Goal: Complete application form

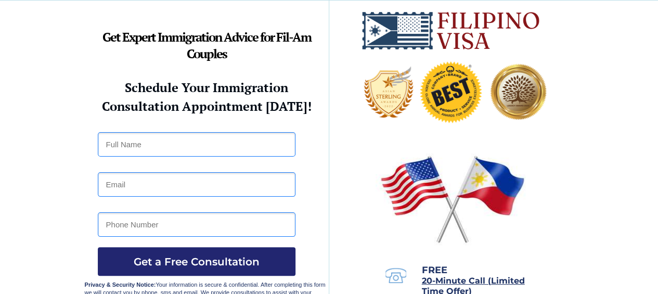
click at [250, 138] on input "text" at bounding box center [197, 144] width 198 height 24
type input "a"
click at [200, 142] on input "ANNE SORAIDA GRANANDA" at bounding box center [197, 144] width 198 height 24
click at [220, 142] on input "ANNE SORAIDA GRANADA" at bounding box center [197, 144] width 198 height 24
type input "ANNE SORAIDA GRANADA ROSARIO"
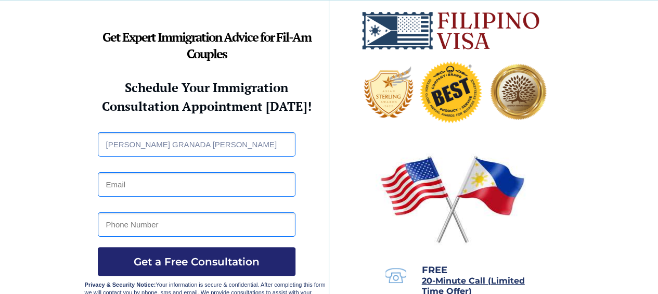
click at [230, 187] on input "email" at bounding box center [197, 184] width 198 height 24
type input "annesoraida.rosario@deped.gov.ph"
click at [219, 228] on input "tel" at bounding box center [197, 224] width 198 height 24
click at [219, 228] on input "=639171328625" at bounding box center [197, 224] width 198 height 24
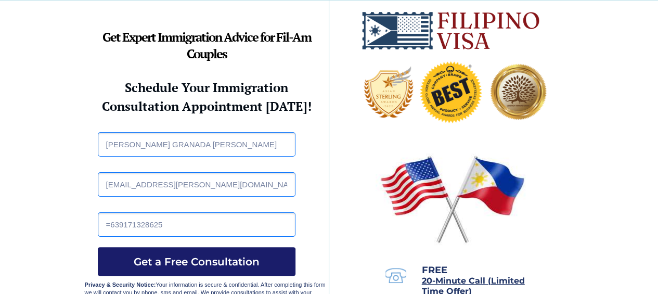
drag, startPoint x: 235, startPoint y: 264, endPoint x: 216, endPoint y: 262, distance: 19.3
click at [216, 262] on span "Get a Free Consultation" at bounding box center [197, 261] width 198 height 12
click at [110, 221] on input "=639171328625" at bounding box center [197, 224] width 198 height 24
type input "[PHONE_NUMBER]"
click at [228, 259] on span "Get a Free Consultation" at bounding box center [197, 261] width 198 height 12
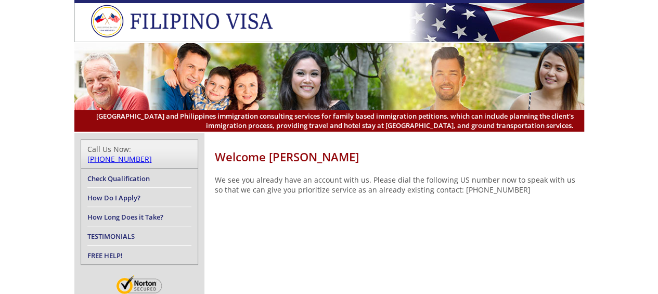
click at [134, 193] on link "How Do I Apply?" at bounding box center [113, 197] width 53 height 9
drag, startPoint x: 134, startPoint y: 119, endPoint x: 121, endPoint y: 120, distance: 13.5
click at [121, 193] on link "How Do I Apply?" at bounding box center [113, 197] width 53 height 9
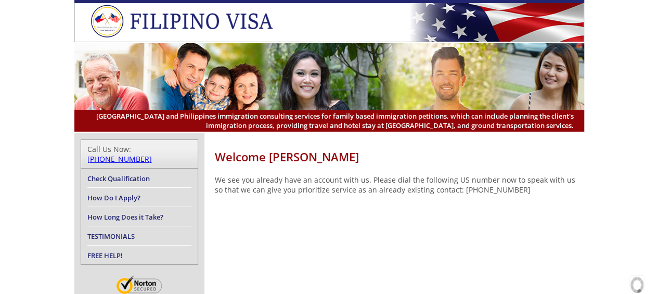
drag, startPoint x: 148, startPoint y: 231, endPoint x: 139, endPoint y: 229, distance: 9.0
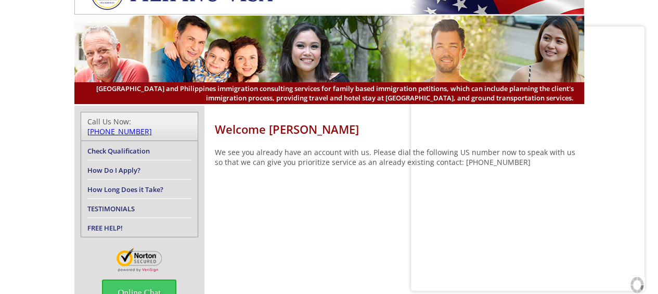
scroll to position [40, 0]
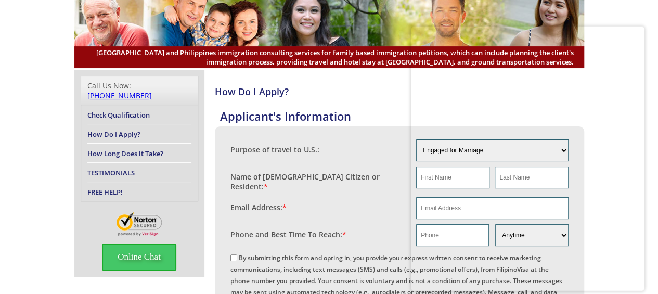
scroll to position [69, 0]
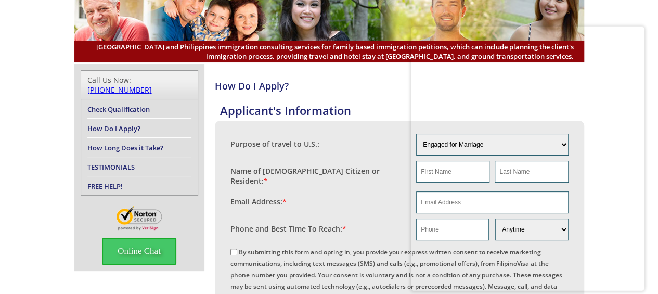
click at [372, 211] on fieldset "Email Address: *" at bounding box center [399, 202] width 338 height 27
click at [316, 144] on label "Purpose of travel to U.S.:" at bounding box center [274, 144] width 89 height 10
click at [339, 173] on label "Name of US Citizen or Resident: *" at bounding box center [318, 176] width 176 height 20
click at [280, 198] on label "Email Address: *" at bounding box center [258, 202] width 56 height 10
click at [285, 226] on label "Phone and Best Time To Reach: *" at bounding box center [288, 229] width 116 height 10
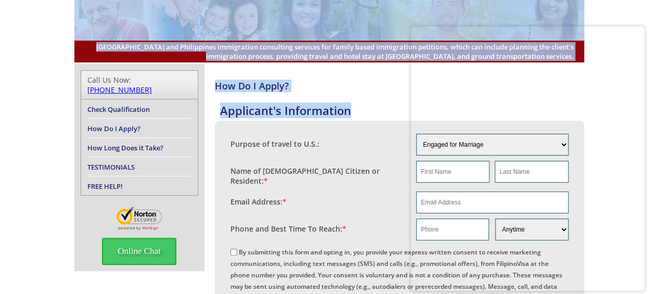
drag, startPoint x: 376, startPoint y: 108, endPoint x: 634, endPoint y: -22, distance: 288.8
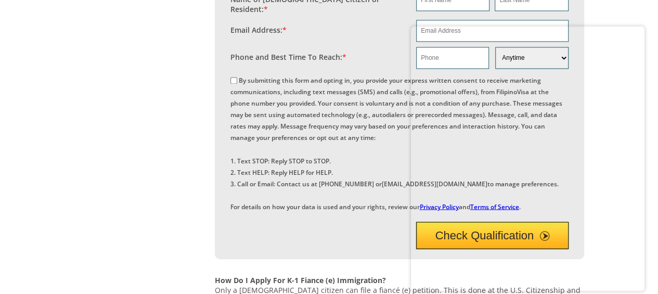
scroll to position [811, 0]
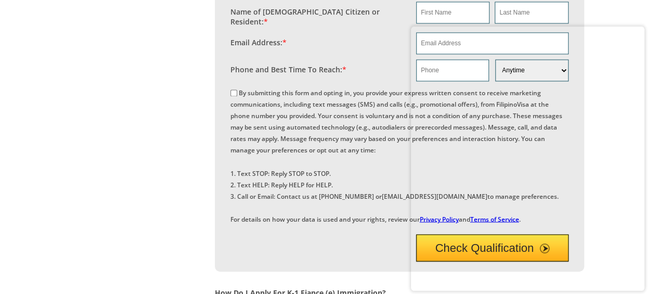
click at [637, 31] on div at bounding box center [640, 30] width 8 height 8
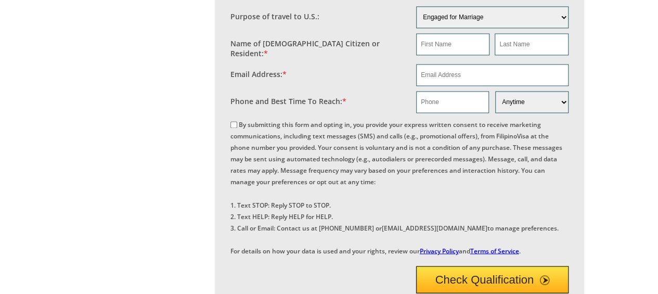
scroll to position [770, 0]
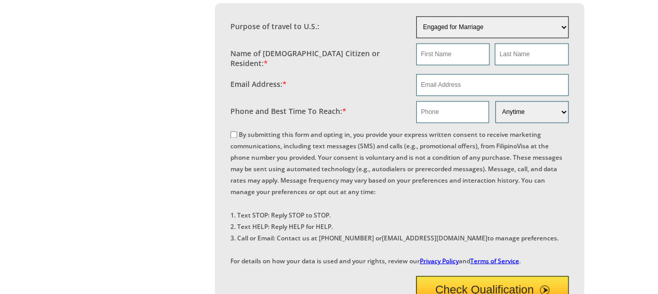
click at [561, 38] on select "Engaged for Marriage Already Married to U.S. Citizen / Resident For Short Term …" at bounding box center [492, 27] width 152 height 22
select select "other"
click at [416, 35] on select "Engaged for Marriage Already Married to U.S. Citizen / Resident For Short Term …" at bounding box center [492, 27] width 152 height 22
click at [451, 38] on select "Engaged for Marriage Already Married to U.S. Citizen / Resident For Short Term …" at bounding box center [492, 27] width 152 height 22
click at [564, 38] on select "Engaged for Marriage Already Married to U.S. Citizen / Resident For Short Term …" at bounding box center [492, 27] width 152 height 22
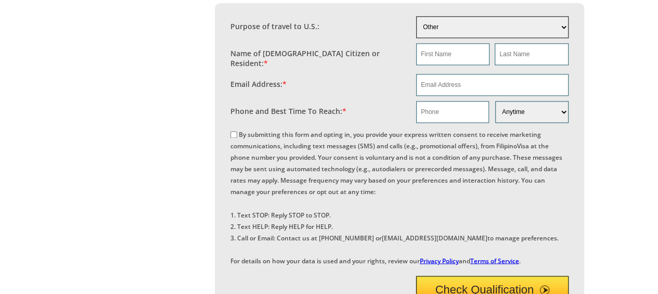
click at [527, 38] on select "Engaged for Marriage Already Married to U.S. Citizen / Resident For Short Term …" at bounding box center [492, 27] width 152 height 22
click at [416, 35] on select "Engaged for Marriage Already Married to U.S. Citizen / Resident For Short Term …" at bounding box center [492, 27] width 152 height 22
click at [462, 65] on input "text" at bounding box center [452, 54] width 73 height 22
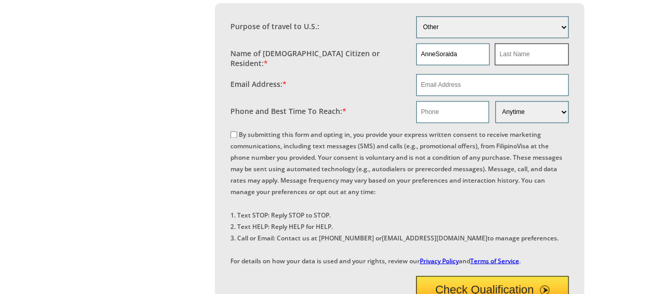
click at [521, 65] on input "text" at bounding box center [530, 54] width 73 height 22
click at [434, 65] on input "AnneSoraida" at bounding box center [452, 54] width 73 height 22
click at [464, 65] on input "AnneSoraida" at bounding box center [452, 54] width 73 height 22
type input "AnneSoraida"
click at [512, 65] on input "text" at bounding box center [530, 54] width 73 height 22
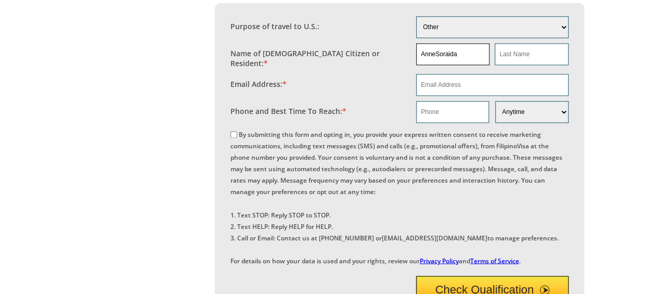
click at [479, 65] on input "AnneSoraida" at bounding box center [452, 54] width 73 height 22
click at [520, 65] on input "text" at bounding box center [530, 54] width 73 height 22
type input "Rosario"
click at [481, 96] on input "email" at bounding box center [492, 85] width 152 height 22
type input "annesoraida.rosario@deped.gov.ph"
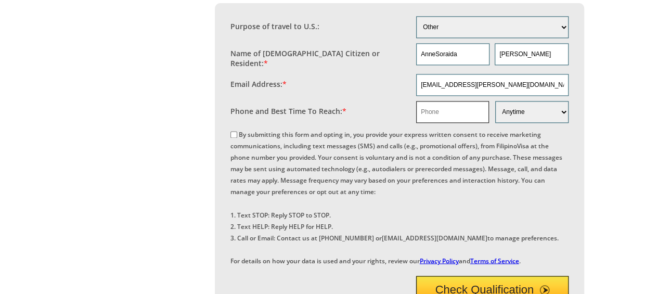
click at [452, 123] on input "text" at bounding box center [452, 112] width 73 height 22
type input "+639171328625"
click at [563, 123] on select "Morning Afternoon Evening Weekend Anytime" at bounding box center [531, 112] width 73 height 22
select select "Evening"
click at [495, 116] on select "Morning Afternoon Evening Weekend Anytime" at bounding box center [531, 112] width 73 height 22
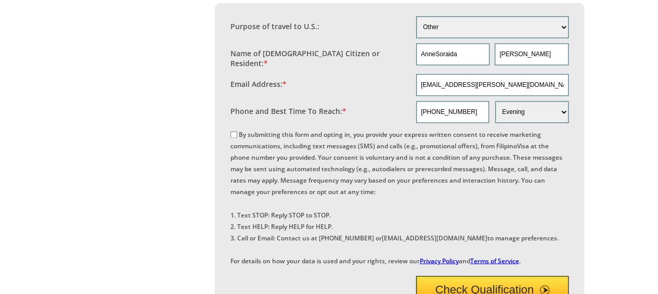
click at [468, 153] on label "By submitting this form and opting in, you provide your express written consent…" at bounding box center [396, 197] width 332 height 135
click at [237, 138] on input "By submitting this form and opting in, you provide your express written consent…" at bounding box center [233, 134] width 7 height 7
checkbox input "true"
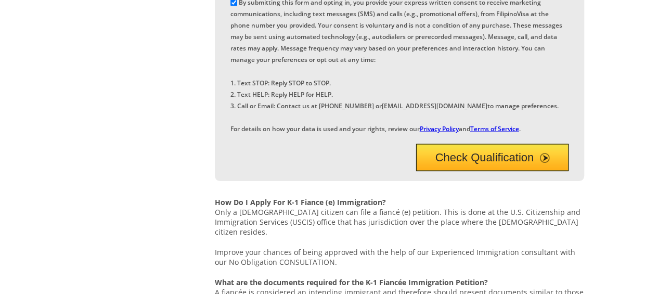
scroll to position [883, 0]
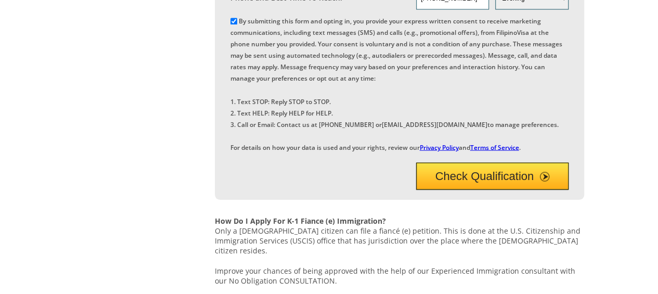
click at [546, 181] on span "submit" at bounding box center [544, 176] width 9 height 9
click at [543, 181] on span "submit" at bounding box center [544, 176] width 9 height 9
click at [499, 189] on button "Check Qualification" at bounding box center [492, 175] width 152 height 27
click at [547, 181] on span "submit" at bounding box center [544, 176] width 9 height 9
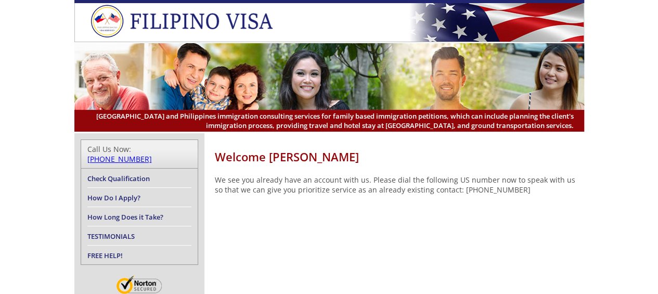
click at [547, 224] on div "Welcome [PERSON_NAME] We see you already have an account with us. Please dial t…" at bounding box center [329, 236] width 510 height 207
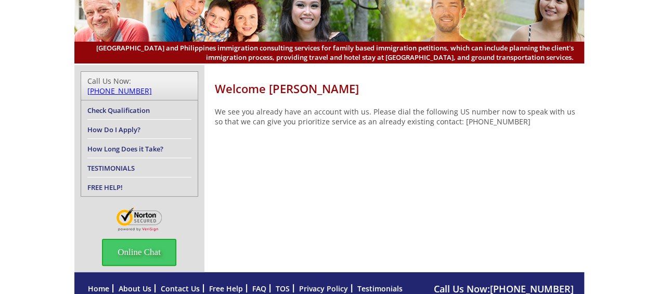
scroll to position [69, 0]
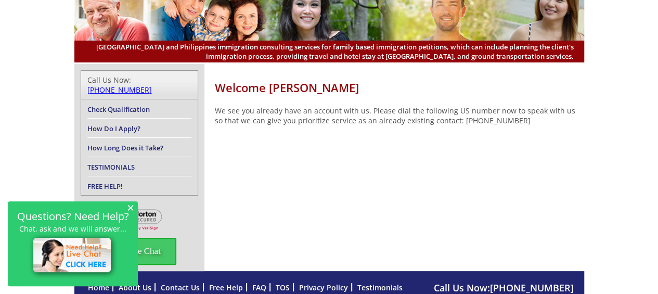
click at [228, 282] on link "Free Help" at bounding box center [226, 287] width 34 height 10
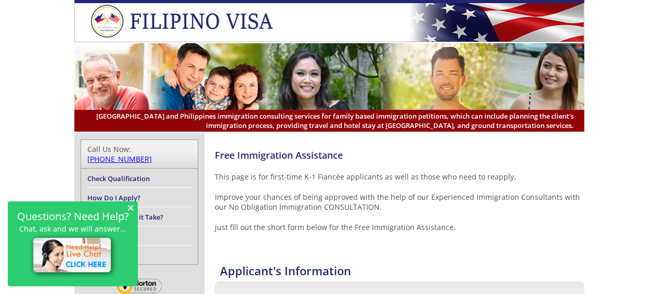
click at [101, 253] on img at bounding box center [73, 256] width 89 height 46
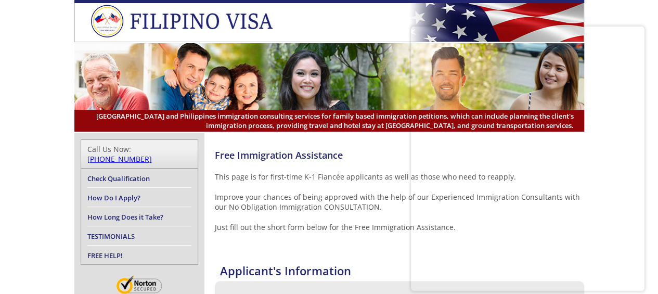
scroll to position [35, 0]
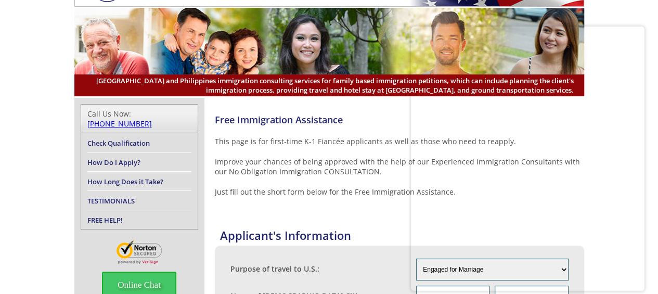
click at [635, 32] on div at bounding box center [528, 33] width 234 height 15
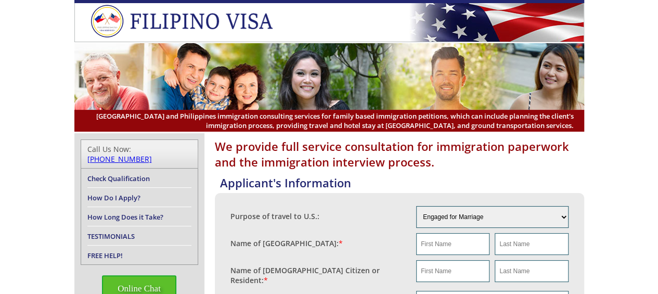
click at [152, 281] on span "Online Chat" at bounding box center [139, 288] width 74 height 27
click at [636, 35] on div at bounding box center [528, 33] width 234 height 15
click at [640, 34] on img at bounding box center [640, 33] width 3 height 8
